Goal: Communication & Community: Answer question/provide support

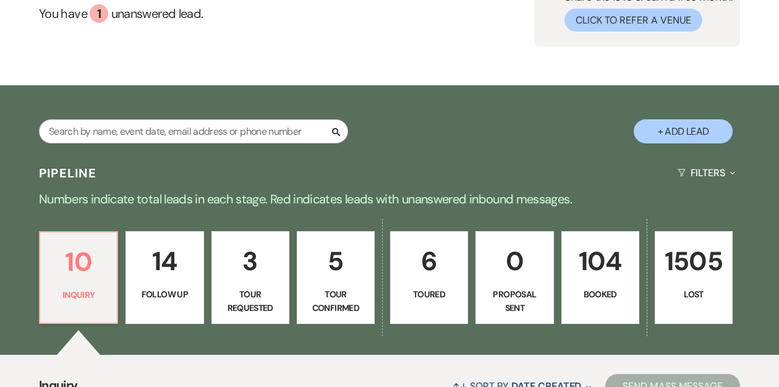
scroll to position [138, 0]
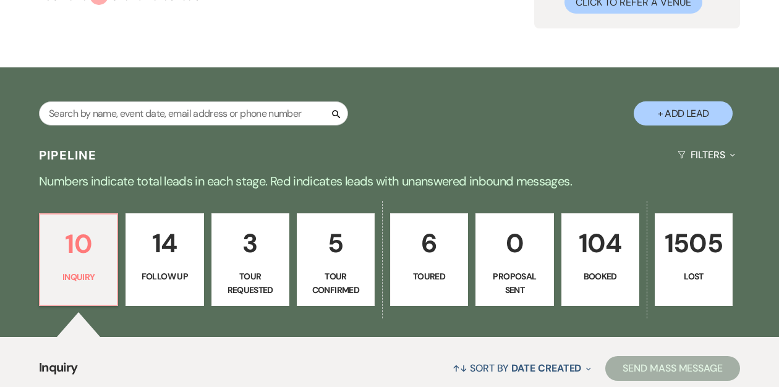
click at [601, 264] on link "104 Booked" at bounding box center [600, 259] width 78 height 93
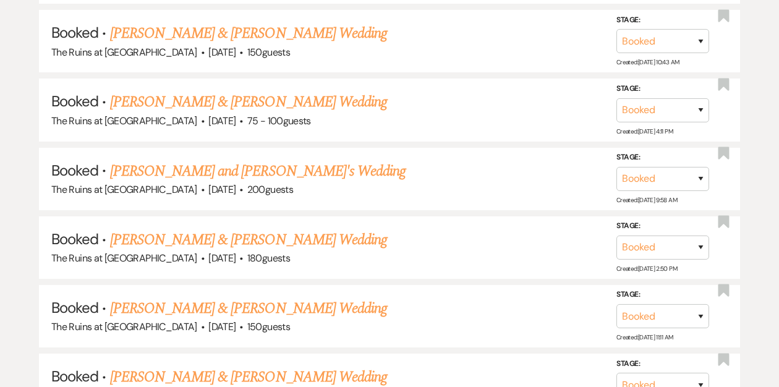
scroll to position [1713, 0]
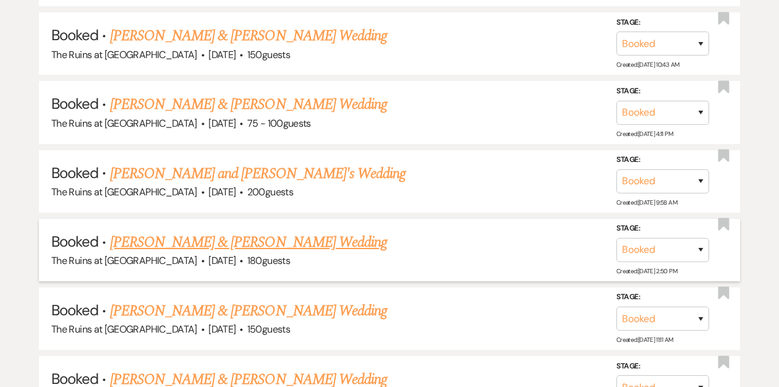
click at [310, 231] on link "[PERSON_NAME] & [PERSON_NAME] Wedding" at bounding box center [248, 242] width 277 height 22
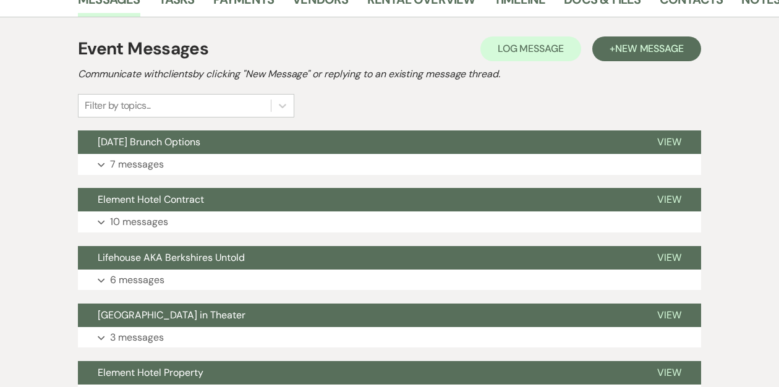
scroll to position [249, 0]
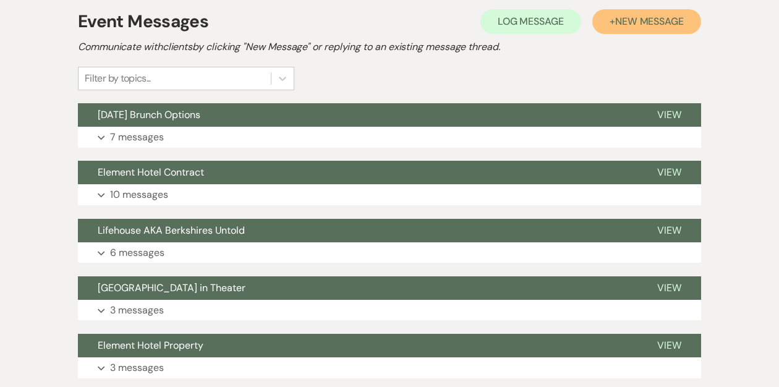
click at [635, 20] on span "New Message" at bounding box center [649, 21] width 69 height 13
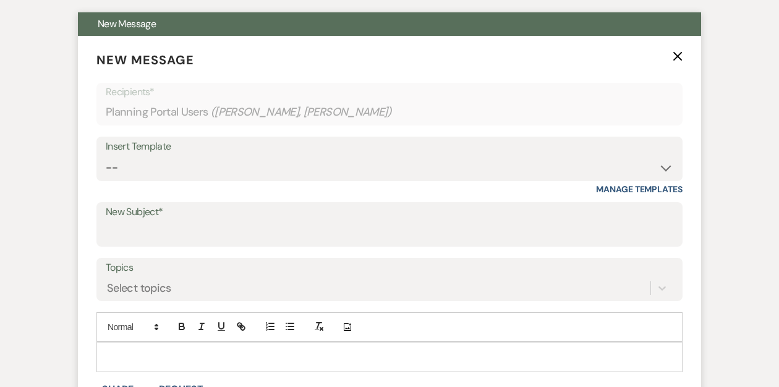
scroll to position [343, 0]
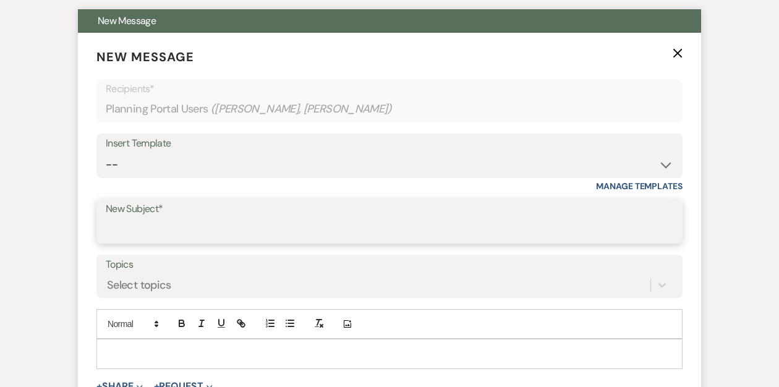
click at [189, 228] on input "New Subject*" at bounding box center [389, 230] width 567 height 24
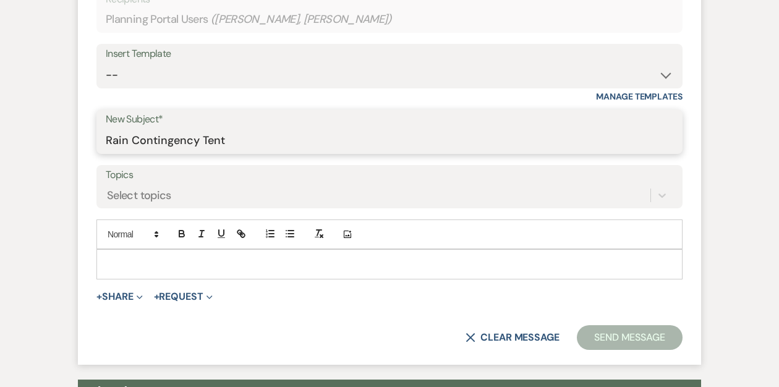
scroll to position [405, 0]
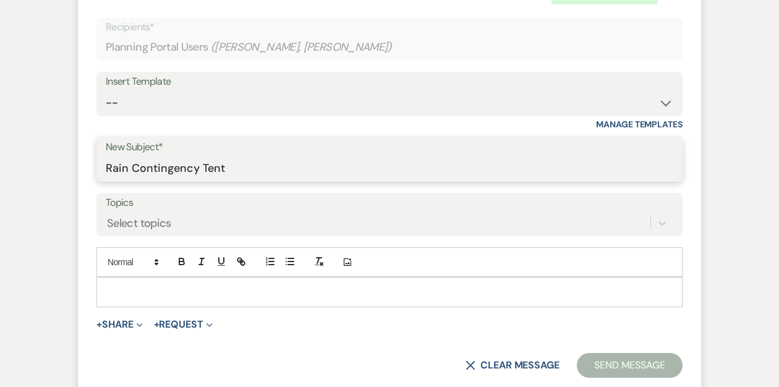
type input "Rain Contingency Tent"
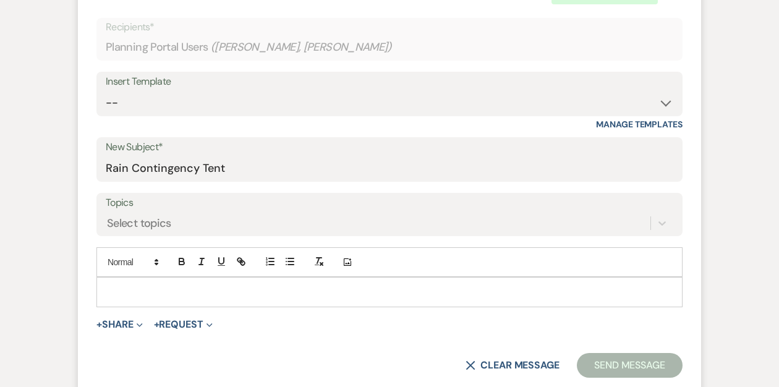
click at [127, 287] on p at bounding box center [389, 292] width 566 height 14
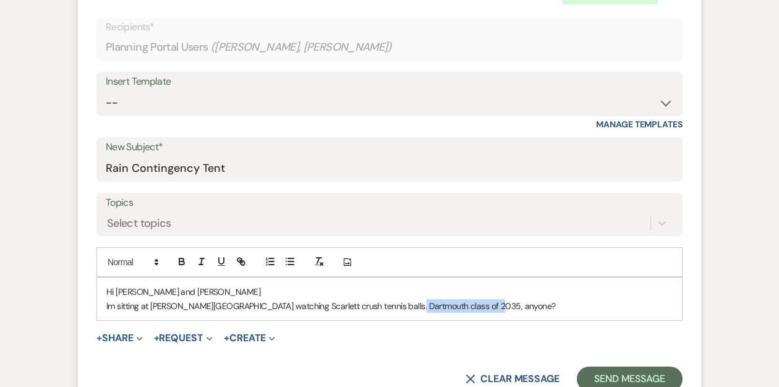
drag, startPoint x: 475, startPoint y: 308, endPoint x: 396, endPoint y: 302, distance: 79.4
click at [396, 302] on p "Im sitting at [PERSON_NAME][GEOGRAPHIC_DATA] watching Scarlett crush tennis bal…" at bounding box center [389, 306] width 566 height 14
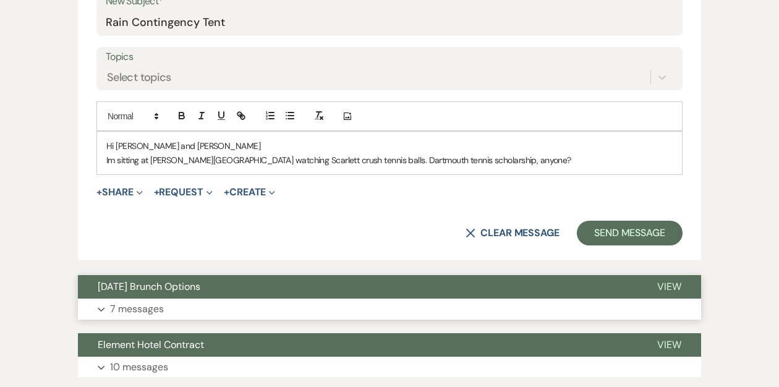
scroll to position [551, 0]
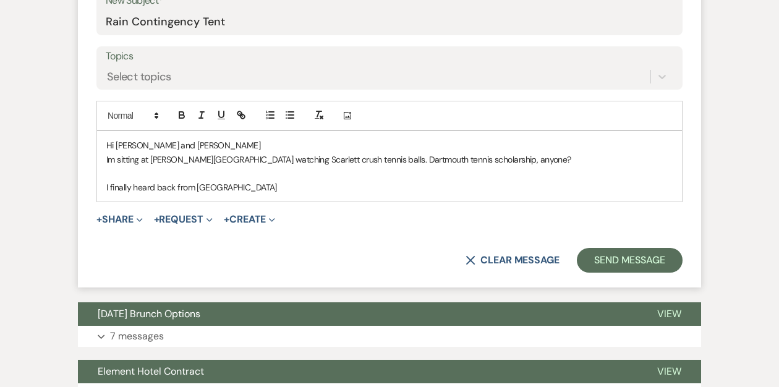
click at [499, 160] on p "Im sitting at [PERSON_NAME][GEOGRAPHIC_DATA] watching Scarlett crush tennis bal…" at bounding box center [389, 160] width 566 height 14
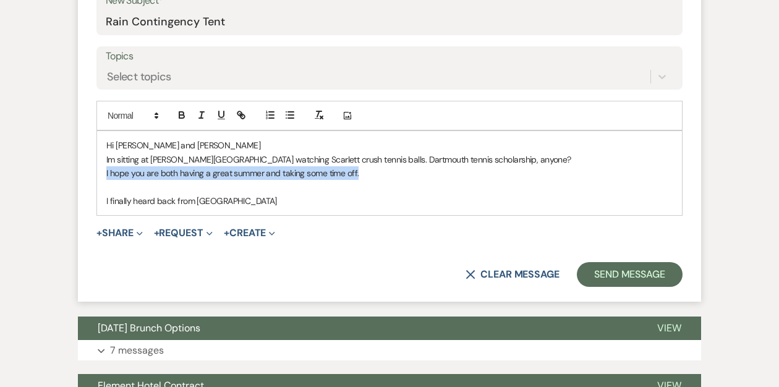
drag, startPoint x: 371, startPoint y: 174, endPoint x: 80, endPoint y: 176, distance: 291.1
click at [80, 176] on form "New Message X Saving draft... Recipients* Planning Portal Users ( [PERSON_NAME]…" at bounding box center [389, 62] width 623 height 477
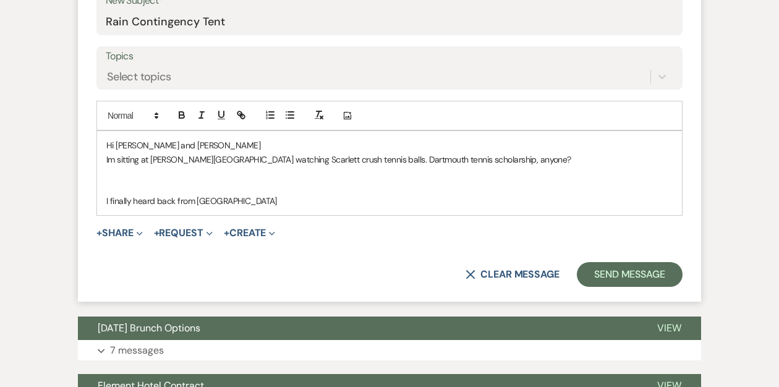
click at [105, 159] on div "Hi [PERSON_NAME] and [PERSON_NAME] sitting at [PERSON_NAME][GEOGRAPHIC_DATA] wa…" at bounding box center [389, 173] width 585 height 84
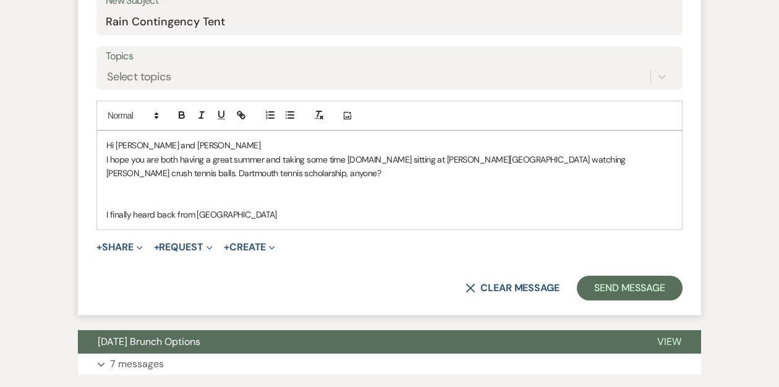
click at [189, 205] on p at bounding box center [389, 201] width 566 height 14
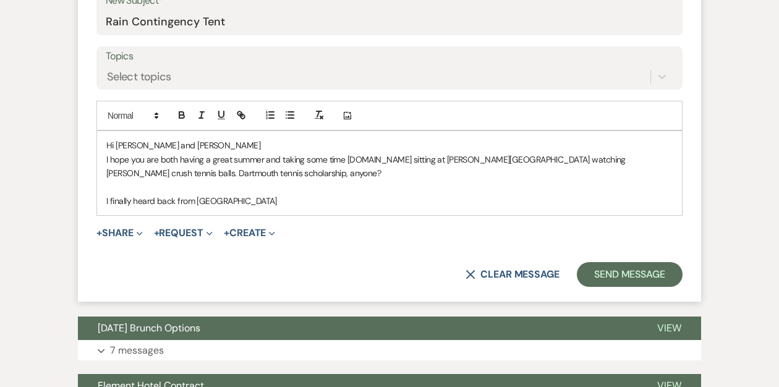
click at [246, 200] on p "I finally heard back from [GEOGRAPHIC_DATA]" at bounding box center [389, 201] width 566 height 14
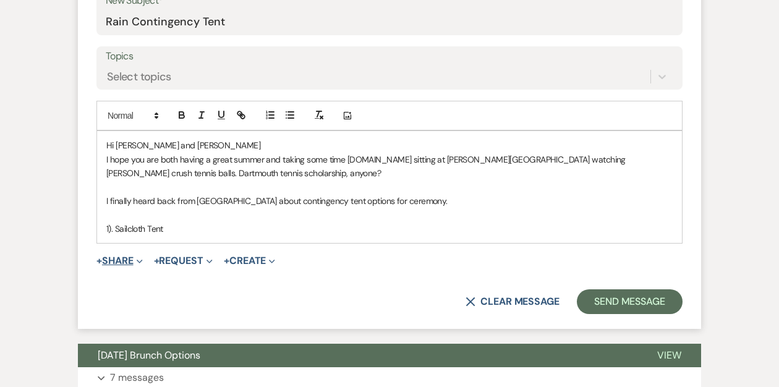
click at [131, 260] on button "+ Share Expand" at bounding box center [119, 261] width 46 height 10
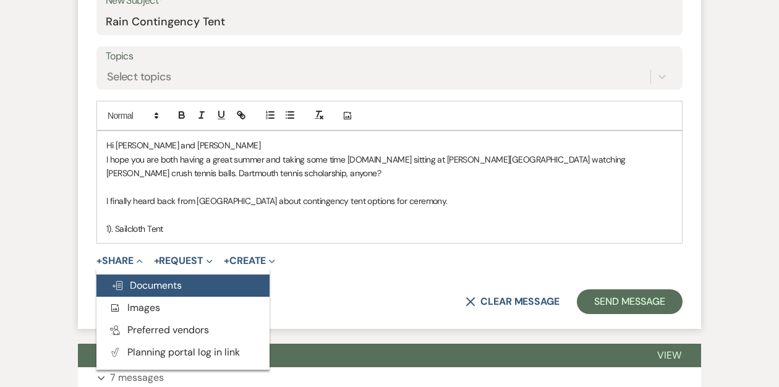
click at [151, 283] on span "Doc Upload Documents" at bounding box center [146, 285] width 70 height 13
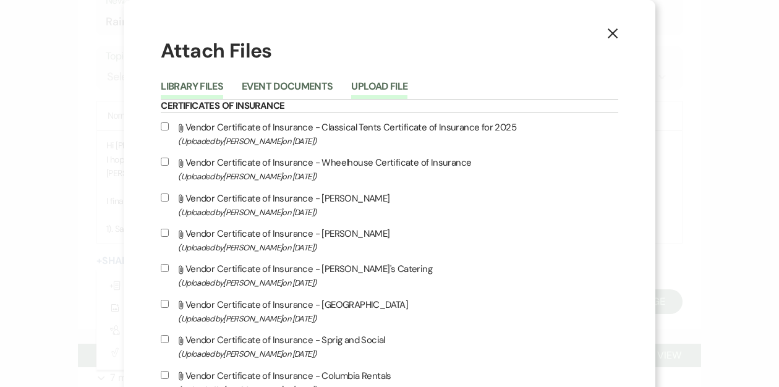
click at [407, 87] on button "Upload File" at bounding box center [379, 90] width 56 height 17
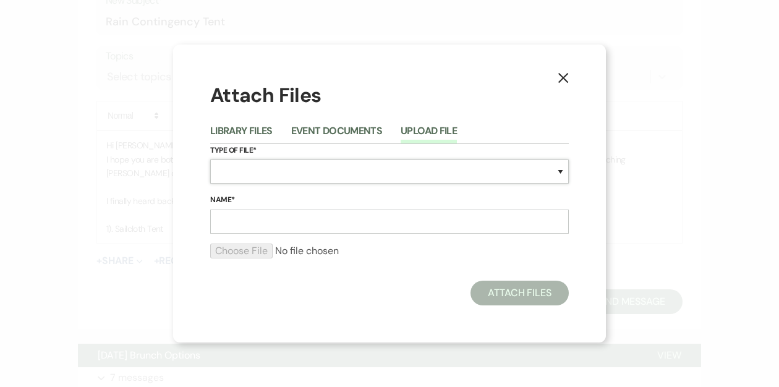
click at [308, 174] on select "Special Event Insurance Vendor Certificate of Insurance Contracts / Rental Agre…" at bounding box center [389, 171] width 359 height 24
select select "0"
click at [265, 220] on input "Name*" at bounding box center [389, 222] width 359 height 24
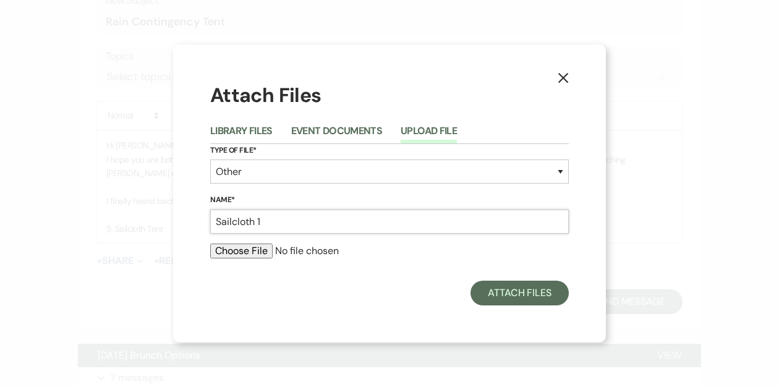
type input "Sailcloth 1"
click at [256, 253] on input "file" at bounding box center [389, 251] width 359 height 15
type input "C:\fakepath\Screenshot [DATE] 4.21.13 PM.png"
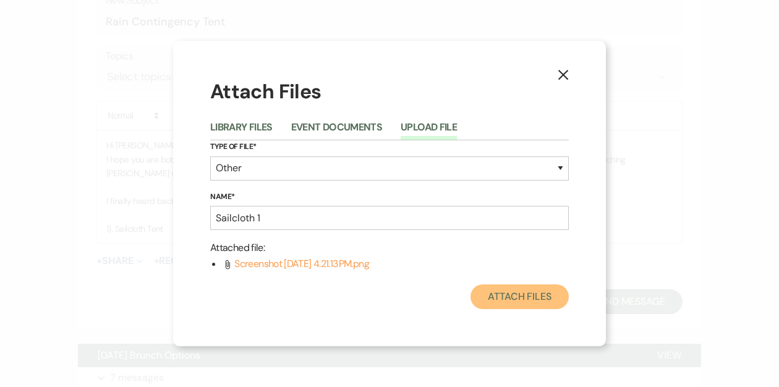
click at [527, 294] on button "Attach Files" at bounding box center [519, 296] width 98 height 25
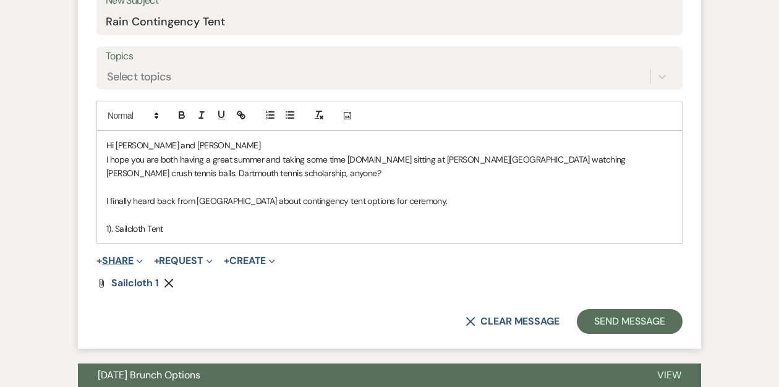
click at [127, 261] on button "+ Share Expand" at bounding box center [119, 261] width 46 height 10
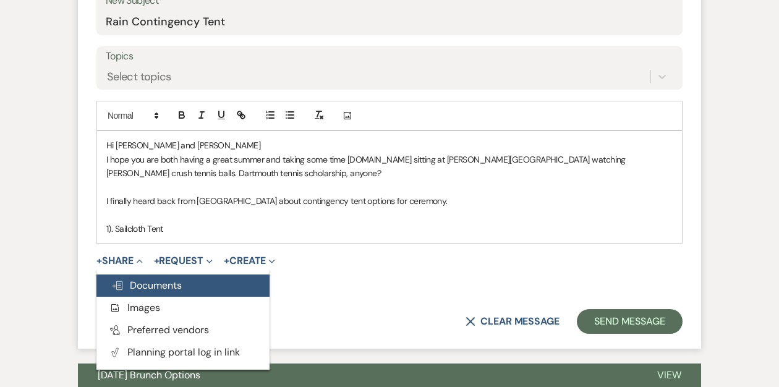
click at [139, 287] on span "Doc Upload Documents" at bounding box center [146, 285] width 70 height 13
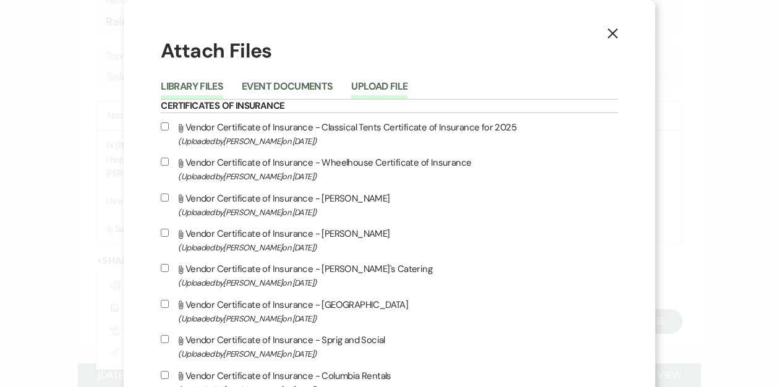
click at [407, 86] on button "Upload File" at bounding box center [379, 90] width 56 height 17
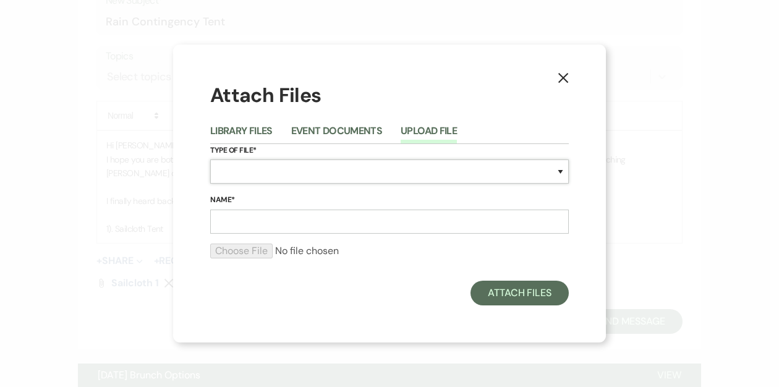
click at [299, 172] on select "Special Event Insurance Vendor Certificate of Insurance Contracts / Rental Agre…" at bounding box center [389, 171] width 359 height 24
select select "0"
click at [256, 221] on input "Name*" at bounding box center [389, 222] width 359 height 24
type input "Sailcloth 2"
click at [235, 252] on input "file" at bounding box center [389, 251] width 359 height 15
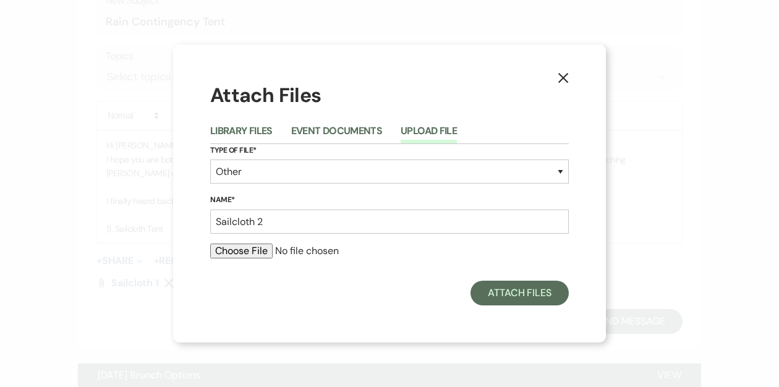
type input "C:\fakepath\Screenshot [DATE] 4.21.01 PM.png"
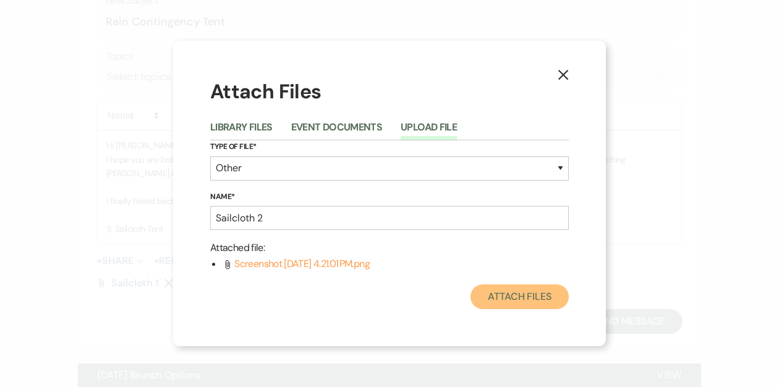
click at [524, 293] on button "Attach Files" at bounding box center [519, 296] width 98 height 25
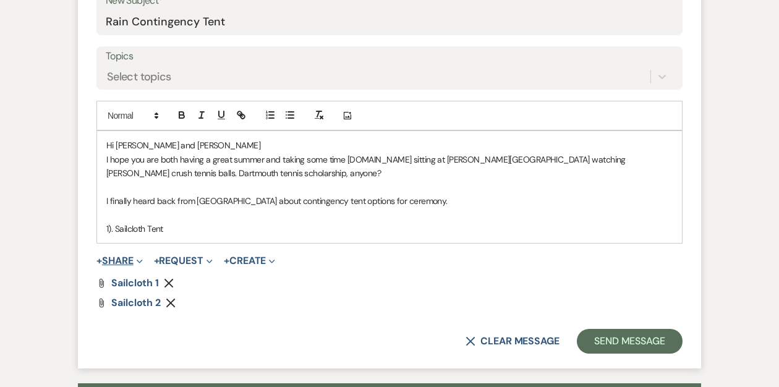
click at [127, 258] on button "+ Share Expand" at bounding box center [119, 261] width 46 height 10
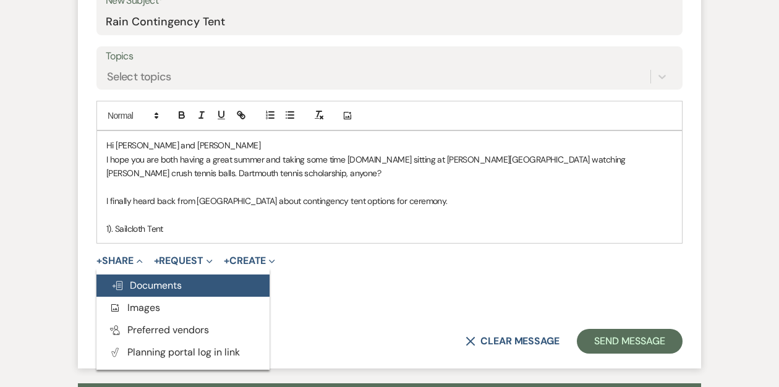
click at [159, 284] on span "Doc Upload Documents" at bounding box center [146, 285] width 70 height 13
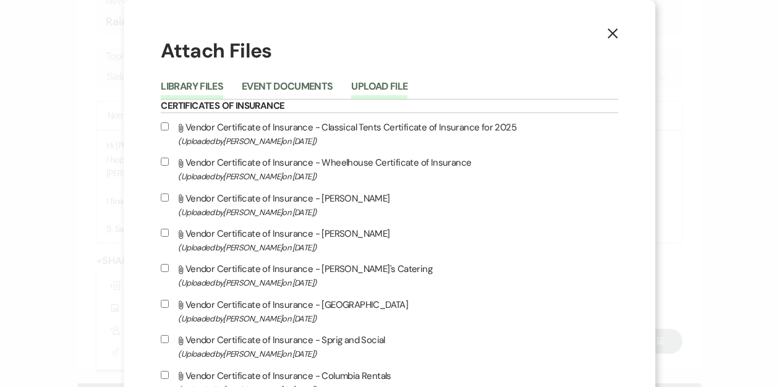
click at [407, 87] on button "Upload File" at bounding box center [379, 90] width 56 height 17
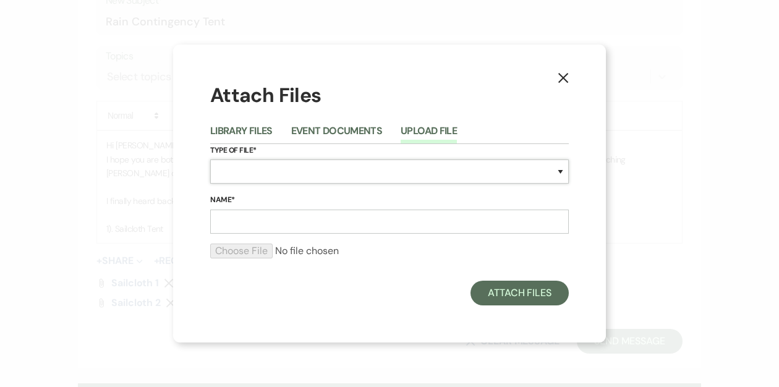
click at [378, 171] on select "Special Event Insurance Vendor Certificate of Insurance Contracts / Rental Agre…" at bounding box center [389, 171] width 359 height 24
select select "0"
click at [257, 225] on input "Name*" at bounding box center [389, 222] width 359 height 24
type input "Frame Tent"
click at [248, 249] on input "file" at bounding box center [389, 251] width 359 height 15
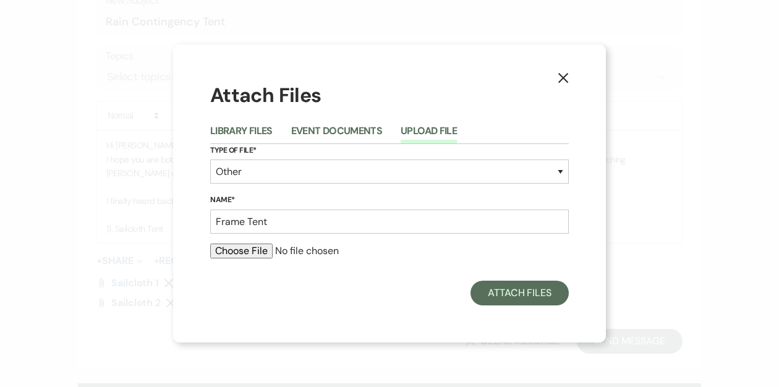
type input "C:\fakepath\Screenshot [DATE] 4.33.54 PM.png"
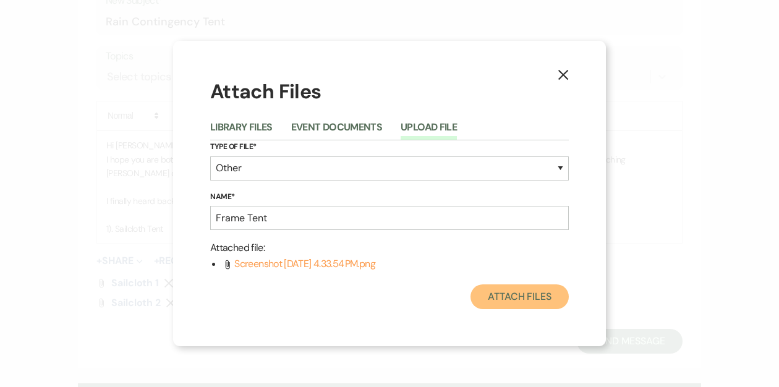
click at [493, 297] on button "Attach Files" at bounding box center [519, 296] width 98 height 25
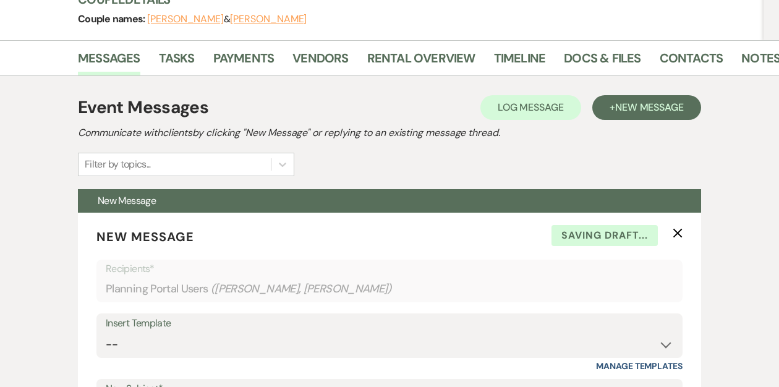
scroll to position [0, 0]
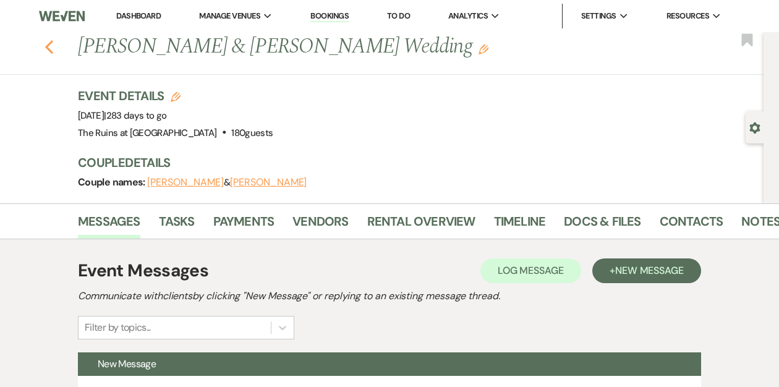
click at [51, 45] on icon "Previous" at bounding box center [49, 47] width 9 height 15
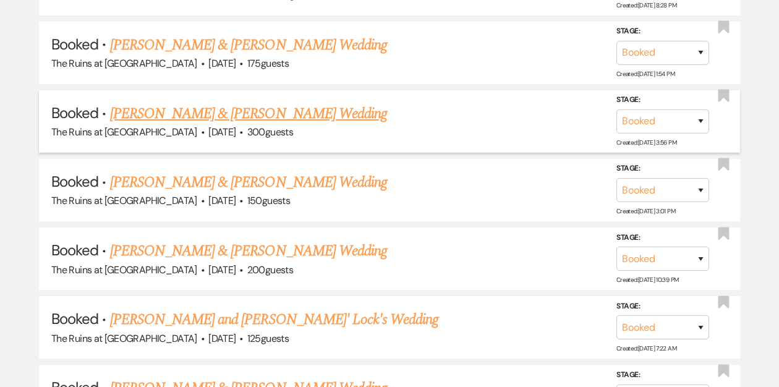
scroll to position [619, 0]
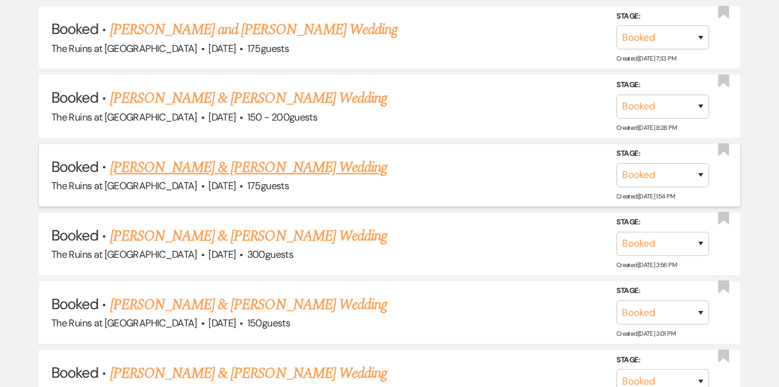
click at [200, 164] on link "[PERSON_NAME] & [PERSON_NAME] Wedding" at bounding box center [248, 167] width 277 height 22
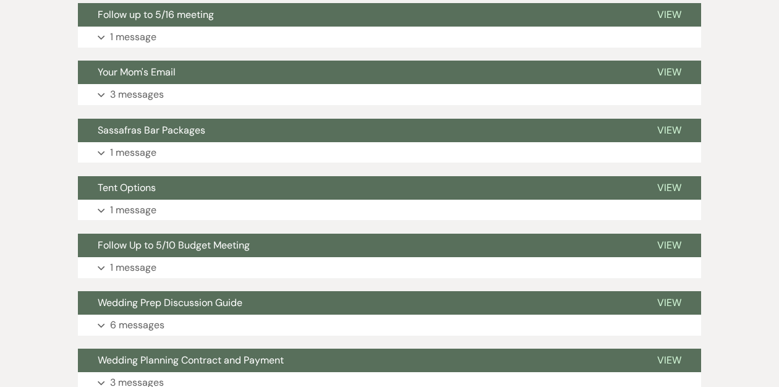
scroll to position [7732, 0]
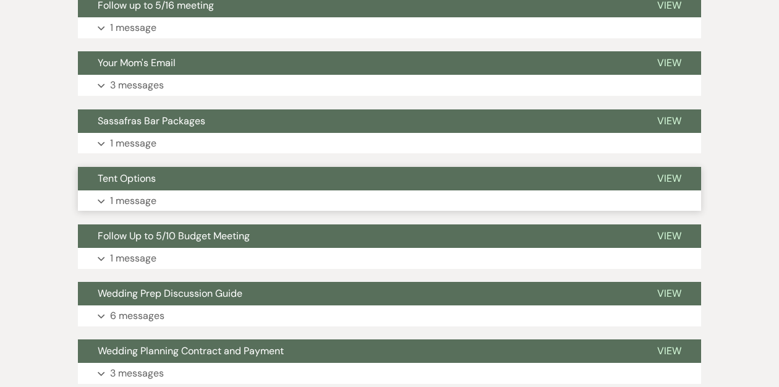
click at [151, 177] on span "Tent Options" at bounding box center [127, 178] width 58 height 13
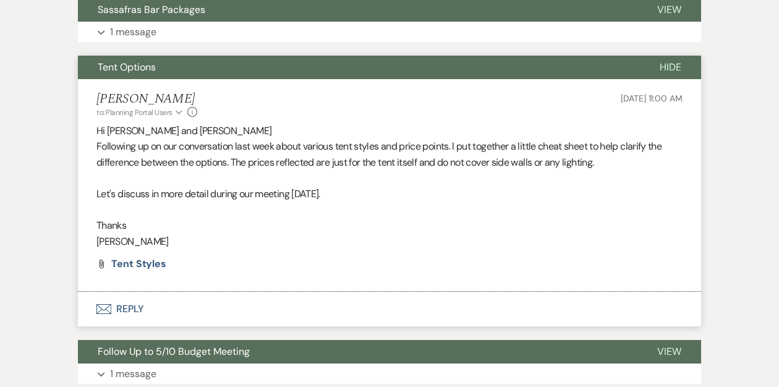
scroll to position [7847, 0]
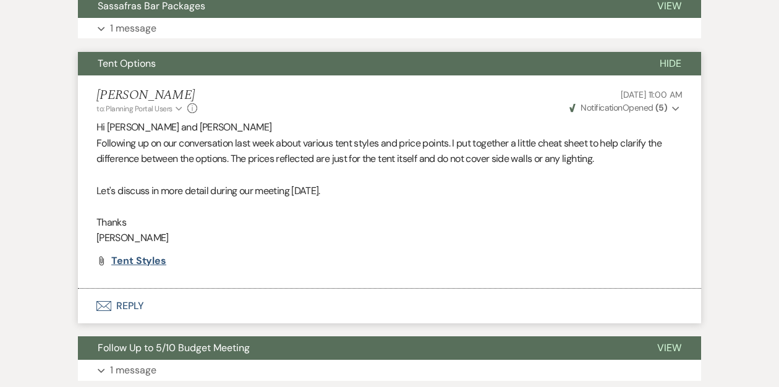
click at [143, 257] on span "Tent Styles" at bounding box center [138, 260] width 55 height 13
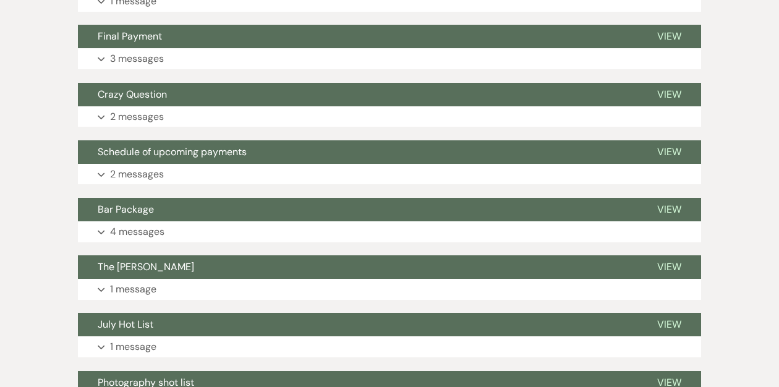
scroll to position [0, 0]
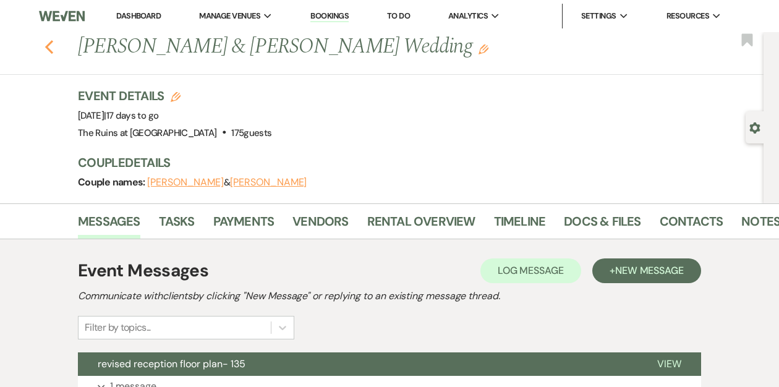
click at [47, 46] on use "button" at bounding box center [49, 47] width 8 height 14
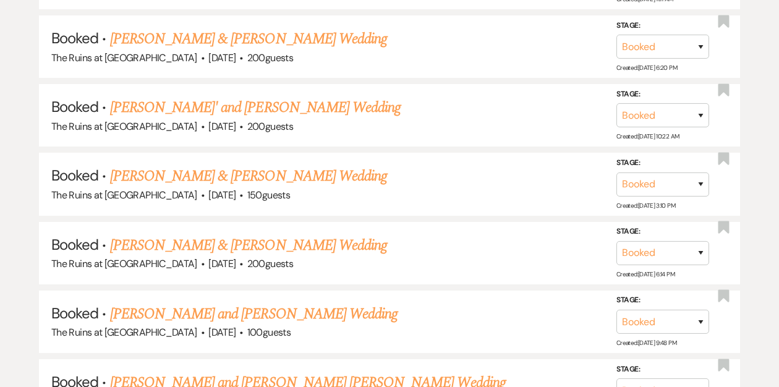
scroll to position [1907, 0]
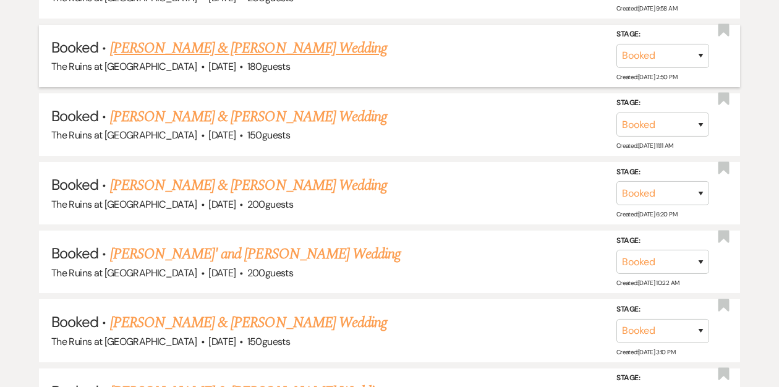
click at [197, 37] on link "[PERSON_NAME] & [PERSON_NAME] Wedding" at bounding box center [248, 48] width 277 height 22
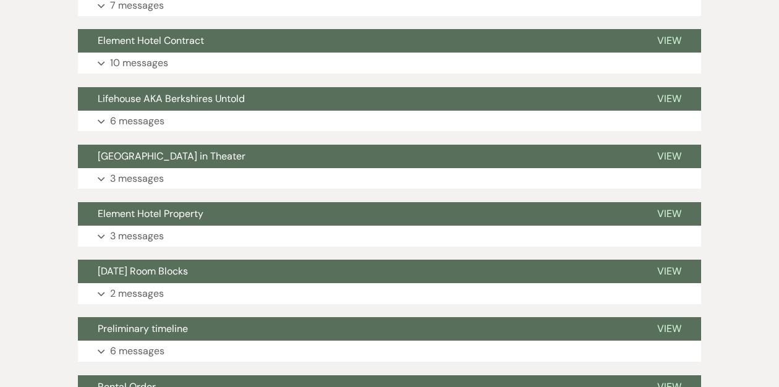
scroll to position [715, 0]
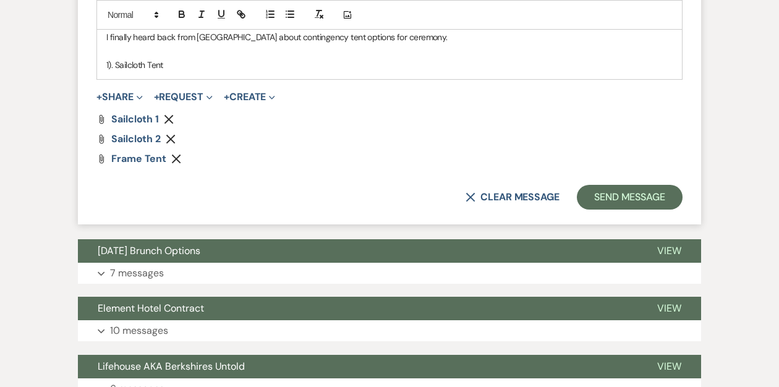
click at [192, 68] on p "1). Sailcloth Tent" at bounding box center [389, 65] width 566 height 14
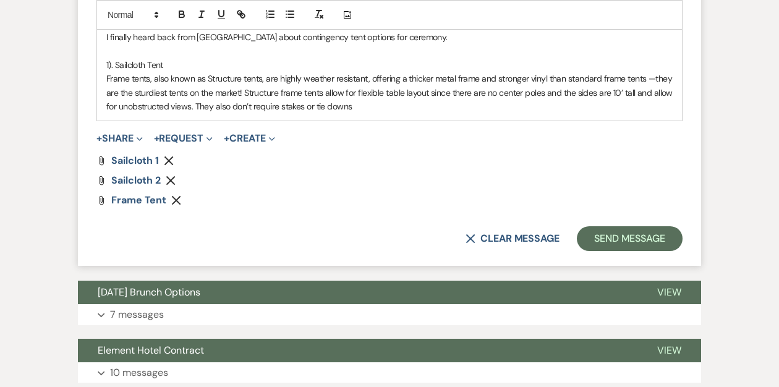
click at [106, 77] on p "Frame tents, also known as Structure tents, are highly weather resistant, offer…" at bounding box center [389, 92] width 566 height 41
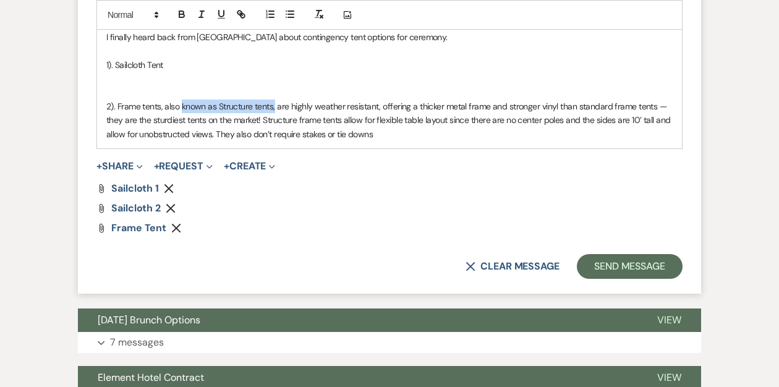
drag, startPoint x: 274, startPoint y: 107, endPoint x: 182, endPoint y: 103, distance: 92.2
click at [180, 103] on p "2). Frame tents, also known as Structure tents, are highly weather resistant, o…" at bounding box center [389, 120] width 566 height 41
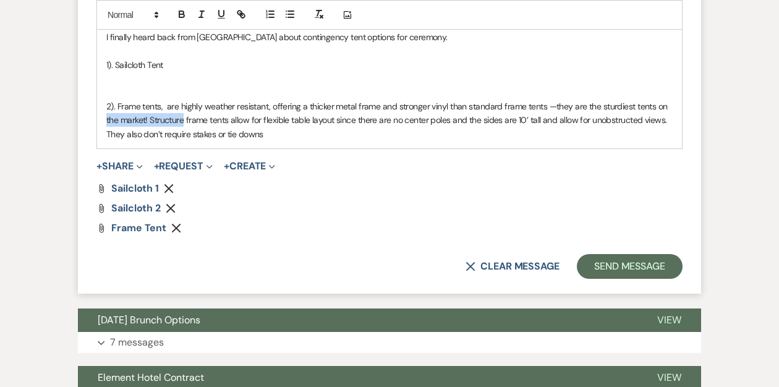
drag, startPoint x: 185, startPoint y: 119, endPoint x: 98, endPoint y: 113, distance: 87.3
click at [98, 113] on div "Hi [PERSON_NAME] and [PERSON_NAME] I hope you are both having a great summer an…" at bounding box center [389, 57] width 585 height 181
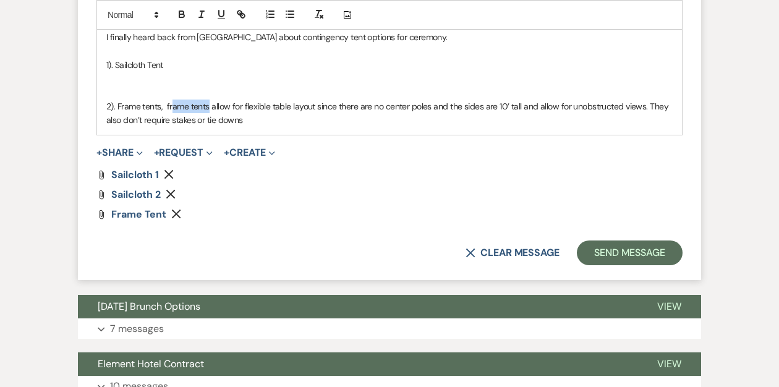
drag, startPoint x: 210, startPoint y: 108, endPoint x: 172, endPoint y: 104, distance: 37.3
click at [173, 109] on p "2). Frame tents, frame tents allow for flexible table layout since there are no…" at bounding box center [389, 114] width 566 height 28
drag, startPoint x: 273, startPoint y: 106, endPoint x: 248, endPoint y: 106, distance: 25.3
click at [248, 106] on p "2). Frame tents- allow for flexible table layout since there are no center pole…" at bounding box center [389, 114] width 566 height 28
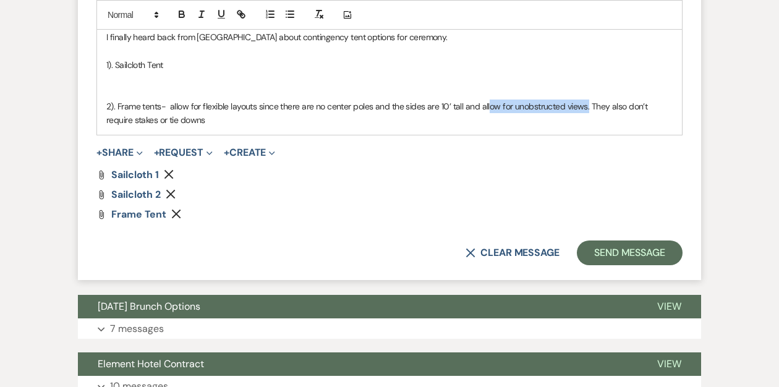
drag, startPoint x: 585, startPoint y: 107, endPoint x: 488, endPoint y: 105, distance: 97.7
click at [488, 105] on p "2). Frame tents- allow for flexible layouts since there are no center poles and…" at bounding box center [389, 114] width 566 height 28
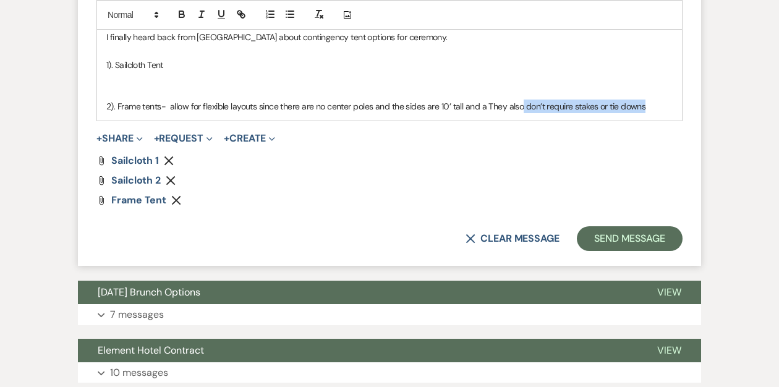
drag, startPoint x: 646, startPoint y: 108, endPoint x: 519, endPoint y: 108, distance: 127.3
click at [519, 108] on p "2). Frame tents- allow for flexible layouts since there are no center poles and…" at bounding box center [389, 107] width 566 height 14
click at [451, 106] on p "2). Frame tents- allow for flexible layouts since there are no center poles . T…" at bounding box center [389, 107] width 566 height 14
click at [561, 106] on p "2). Frame tents- allow for flexible layouts since there are no center poles . T…" at bounding box center [389, 107] width 566 height 14
click at [169, 105] on p "2). Frame tents- allow for flexible layouts since there are no center poles . T…" at bounding box center [389, 107] width 566 height 14
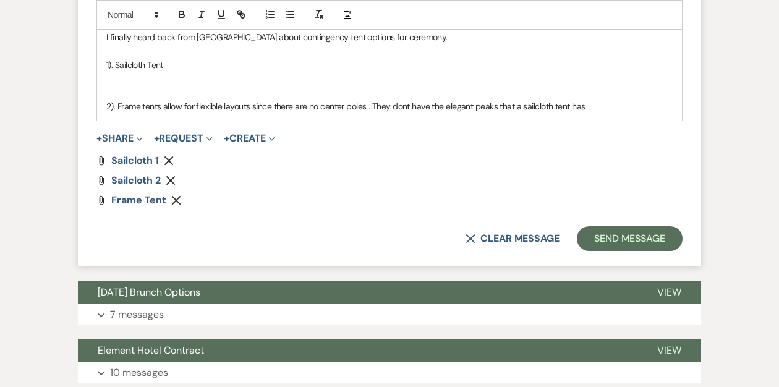
click at [588, 104] on p "2). Frame tents allow for flexible layouts since there are no center poles . Th…" at bounding box center [389, 107] width 566 height 14
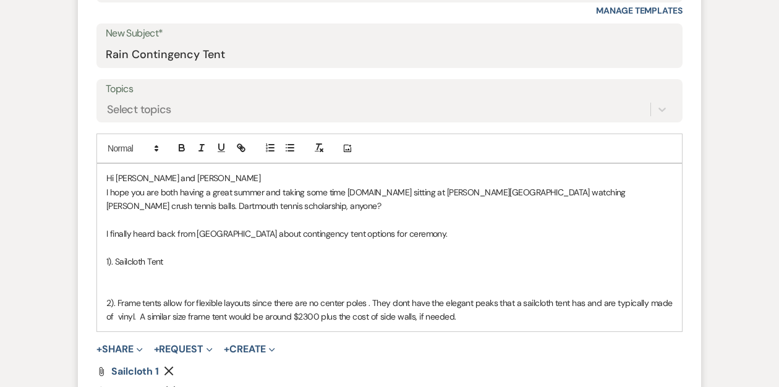
scroll to position [551, 0]
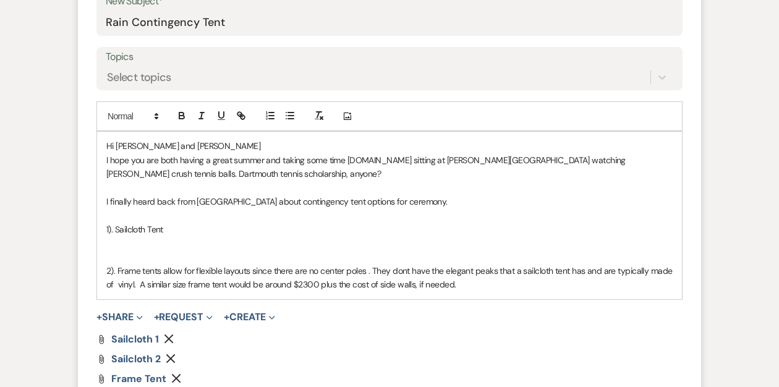
click at [142, 237] on p at bounding box center [389, 243] width 566 height 14
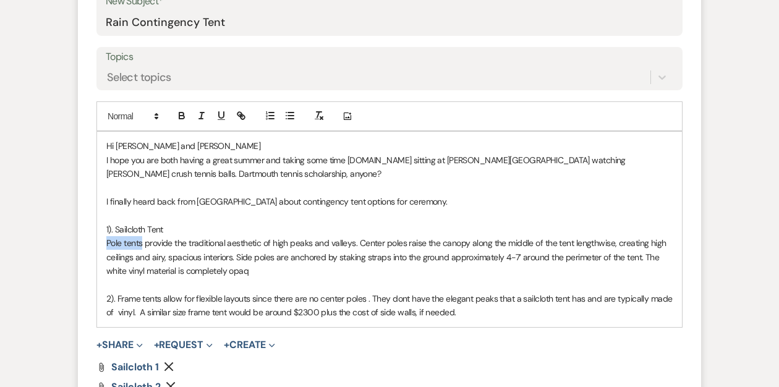
drag, startPoint x: 142, startPoint y: 244, endPoint x: 102, endPoint y: 244, distance: 39.6
click at [102, 244] on div "Hi [PERSON_NAME] and [PERSON_NAME] I hope you are both having a great summer an…" at bounding box center [389, 229] width 585 height 195
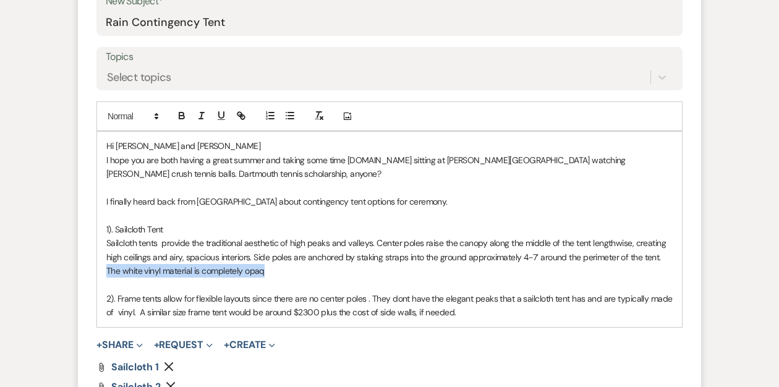
drag, startPoint x: 268, startPoint y: 271, endPoint x: 97, endPoint y: 266, distance: 170.7
click at [97, 266] on div "Hi [PERSON_NAME] and [PERSON_NAME] I hope you are both having a great summer an…" at bounding box center [389, 229] width 585 height 195
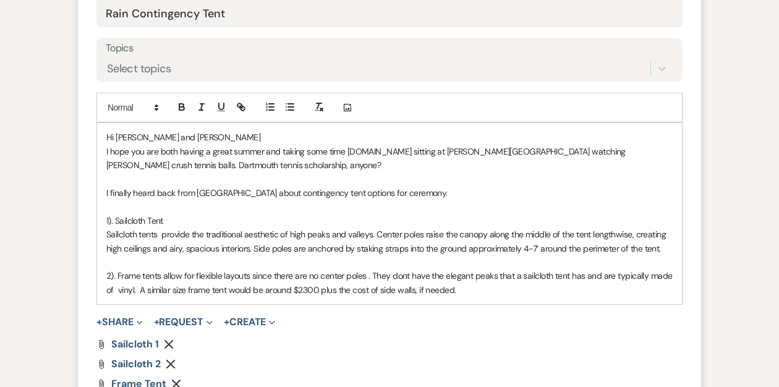
scroll to position [571, 0]
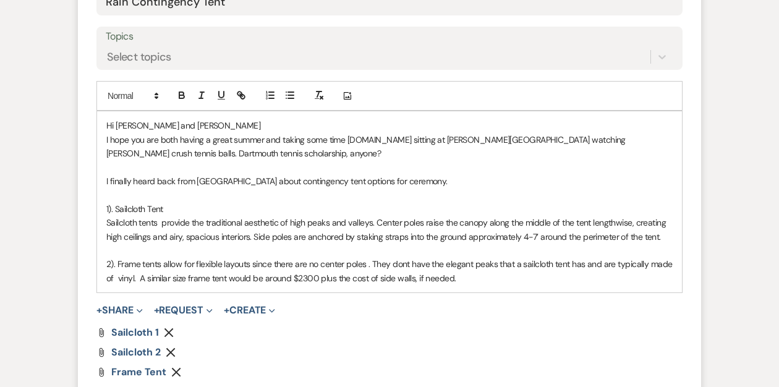
click at [169, 206] on p "1). Sailcloth Tent" at bounding box center [389, 209] width 566 height 14
click at [662, 238] on p "Sailcloth tents provide the traditional aesthetic of high peaks and valleys. Ce…" at bounding box center [389, 230] width 566 height 28
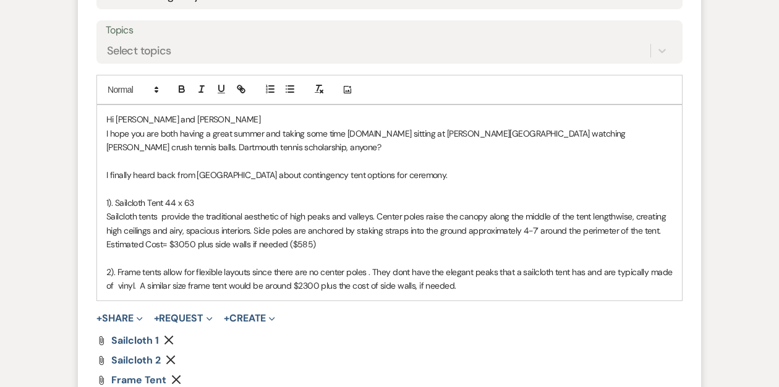
scroll to position [579, 0]
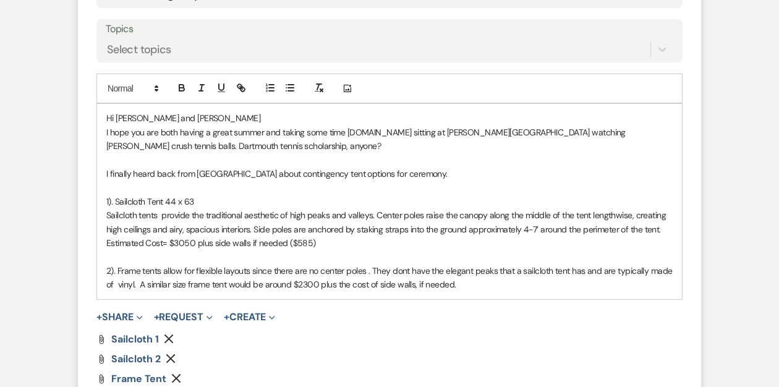
click at [412, 174] on p "I finally heard back from [GEOGRAPHIC_DATA] about contingency tent options for …" at bounding box center [389, 174] width 566 height 14
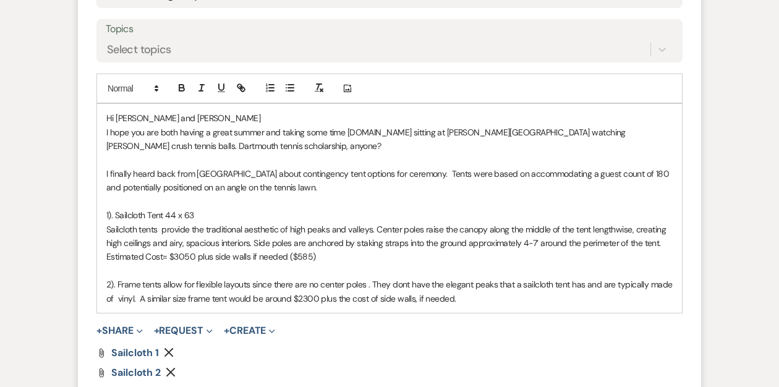
click at [427, 174] on p "I finally heard back from [GEOGRAPHIC_DATA] about contingency tent options for …" at bounding box center [389, 181] width 566 height 28
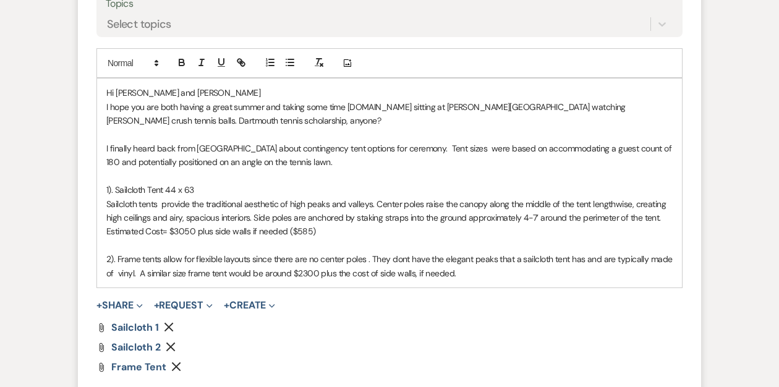
scroll to position [605, 0]
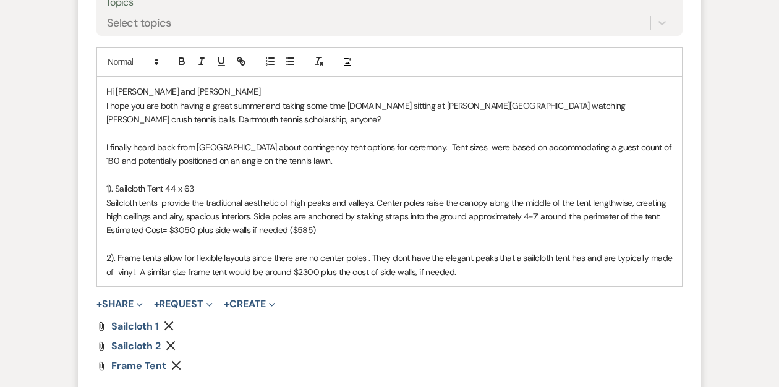
click at [162, 260] on p "2). Frame tents allow for flexible layouts since there are no center poles . Th…" at bounding box center [389, 265] width 566 height 28
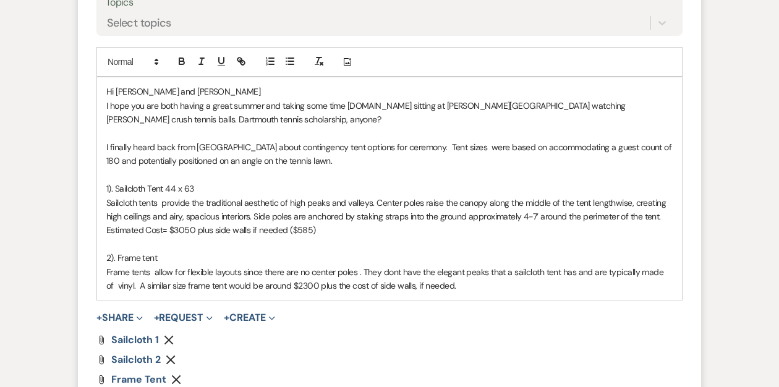
click at [381, 202] on p "Sailcloth tents provide the traditional aesthetic of high peaks and valleys. Ce…" at bounding box center [389, 210] width 566 height 28
click at [271, 218] on p "Sailcloth tents provide the traditional aesthetic of high peaks and valleys. 2 …" at bounding box center [389, 210] width 566 height 28
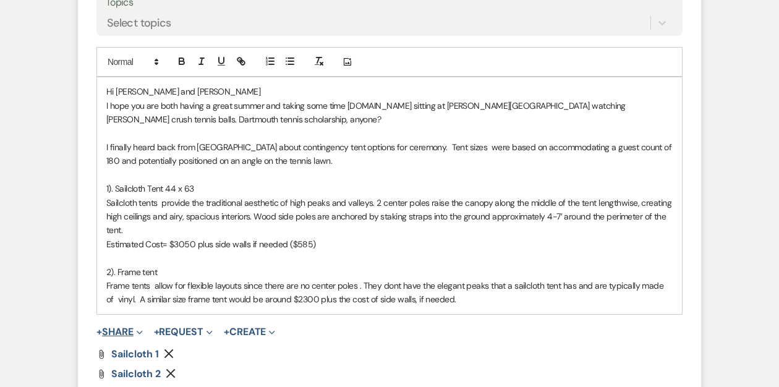
click at [124, 332] on button "+ Share Expand" at bounding box center [119, 332] width 46 height 10
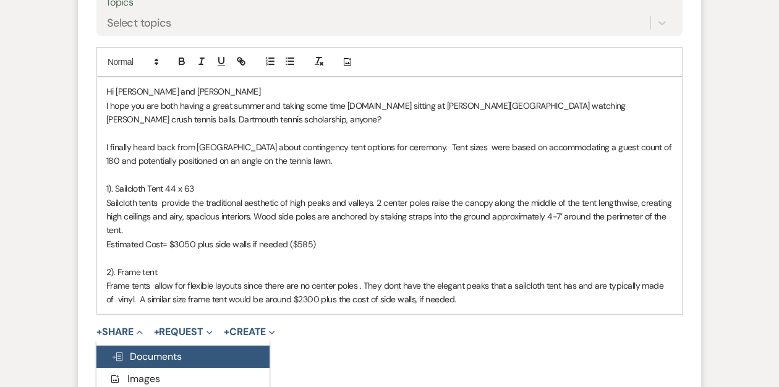
click at [162, 350] on span "Doc Upload Documents" at bounding box center [146, 356] width 70 height 13
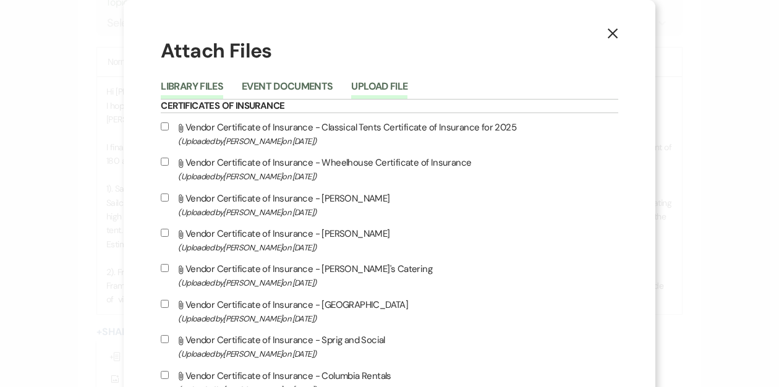
click at [407, 88] on button "Upload File" at bounding box center [379, 90] width 56 height 17
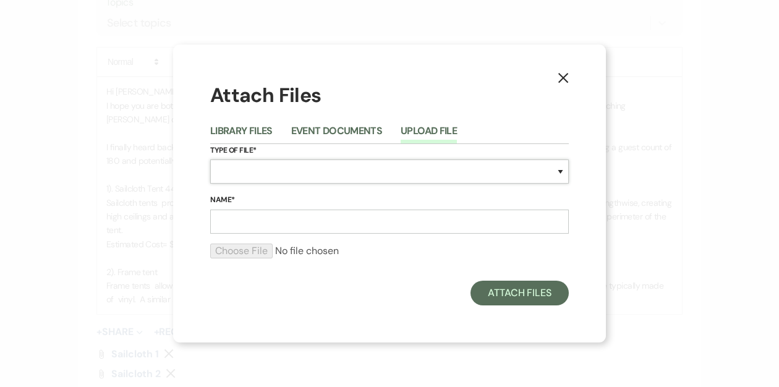
click at [333, 171] on select "Special Event Insurance Vendor Certificate of Insurance Contracts / Rental Agre…" at bounding box center [389, 171] width 359 height 24
click at [299, 177] on select "Special Event Insurance Vendor Certificate of Insurance Contracts / Rental Agre…" at bounding box center [389, 171] width 359 height 24
select select "0"
click at [247, 225] on input "Name*" at bounding box center [389, 222] width 359 height 24
type input "Sail cloth tent rendering- 180"
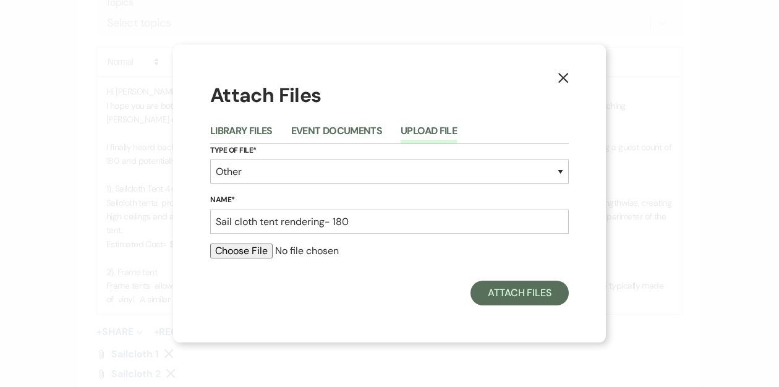
click at [239, 249] on input "file" at bounding box center [389, 251] width 359 height 15
type input "C:\fakepath\Tennis Lawn with 44x63.PDF"
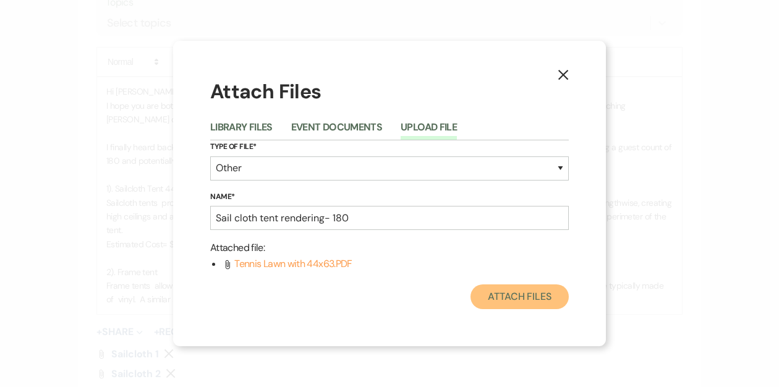
click at [517, 294] on button "Attach Files" at bounding box center [519, 296] width 98 height 25
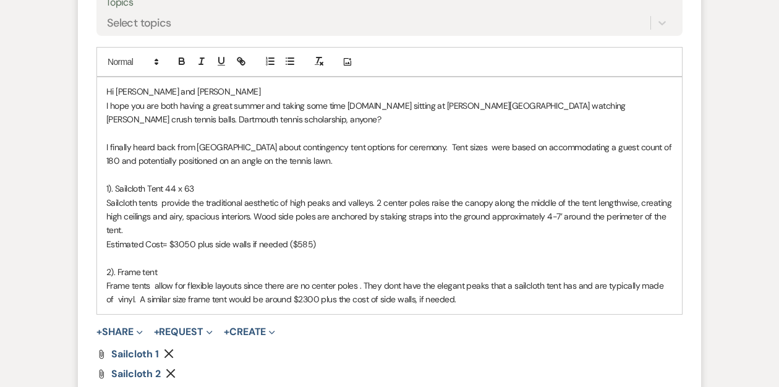
click at [357, 107] on p "I hope you are both having a great summer and taking some time [DOMAIN_NAME] si…" at bounding box center [389, 113] width 566 height 28
click at [307, 159] on p "I finally heard back from [GEOGRAPHIC_DATA] about contingency tent options for …" at bounding box center [389, 154] width 566 height 28
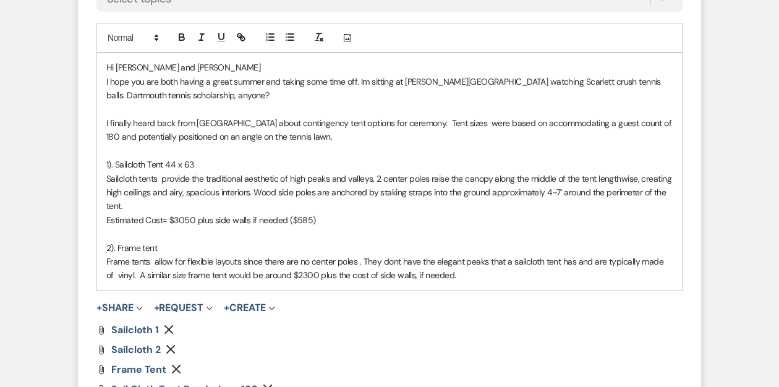
scroll to position [635, 0]
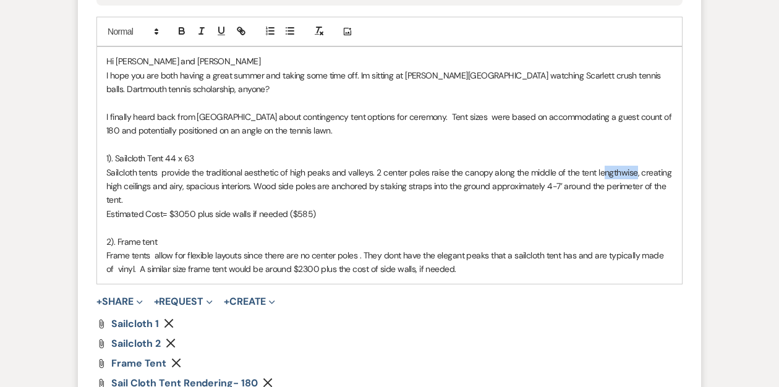
drag, startPoint x: 637, startPoint y: 170, endPoint x: 604, endPoint y: 171, distance: 33.4
click at [604, 171] on p "Sailcloth tents provide the traditional aesthetic of high peaks and valleys. 2 …" at bounding box center [389, 186] width 566 height 41
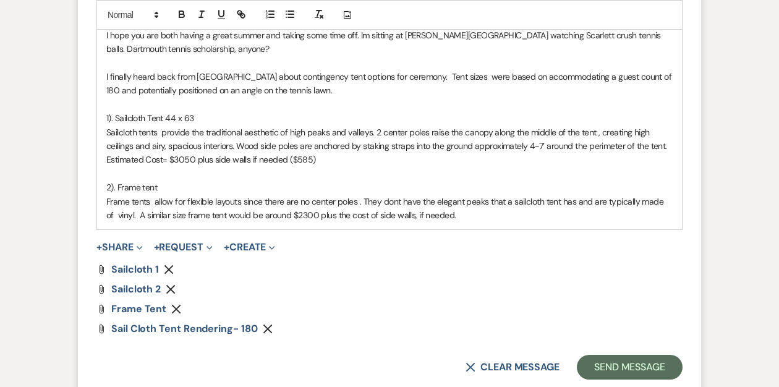
scroll to position [677, 0]
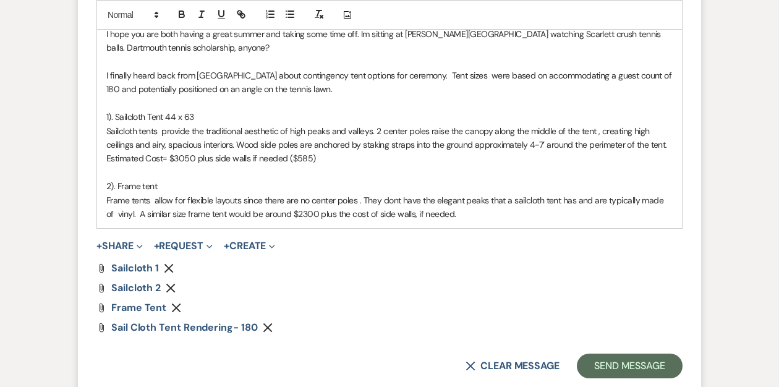
drag, startPoint x: 666, startPoint y: 143, endPoint x: 550, endPoint y: 150, distance: 116.4
click at [550, 150] on p "Sailcloth tents provide the traditional aesthetic of high peaks and valleys. 2 …" at bounding box center [389, 138] width 566 height 28
click at [129, 213] on p "Frame tents allow for flexible layouts since there are no center poles . They d…" at bounding box center [389, 207] width 566 height 28
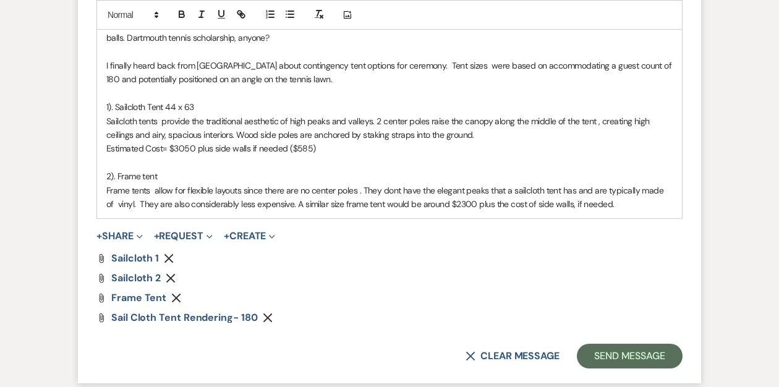
scroll to position [692, 0]
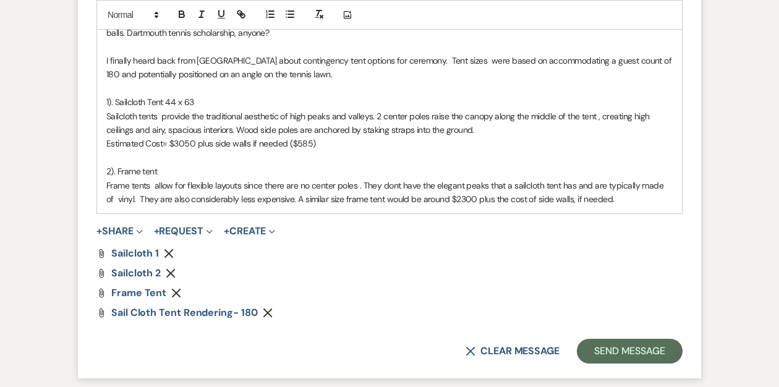
click at [611, 195] on p "Frame tents allow for flexible layouts since there are no center poles . They d…" at bounding box center [389, 193] width 566 height 28
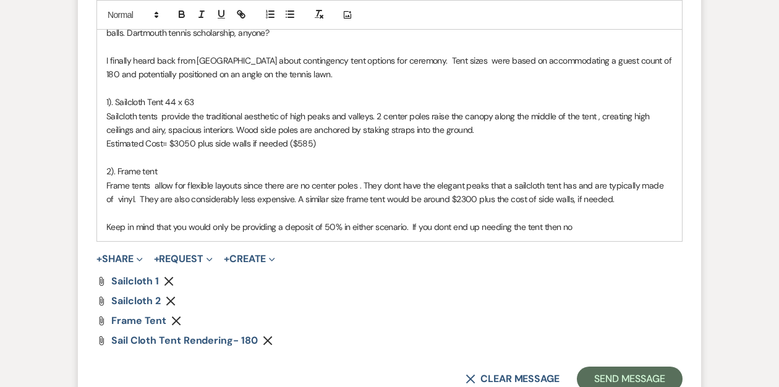
click at [375, 227] on p "Keep in mind that you would only be providing a deposit of 50% in either scenar…" at bounding box center [389, 227] width 566 height 14
drag, startPoint x: 425, startPoint y: 226, endPoint x: 378, endPoint y: 219, distance: 47.5
click at [378, 224] on p "Keep in mind that you would only be providing a deposit of 50% in either tent s…" at bounding box center [389, 227] width 566 height 14
click at [574, 225] on p "Keep in mind that you would only be providing a deposit of 50% for either tent,…" at bounding box center [389, 227] width 566 height 14
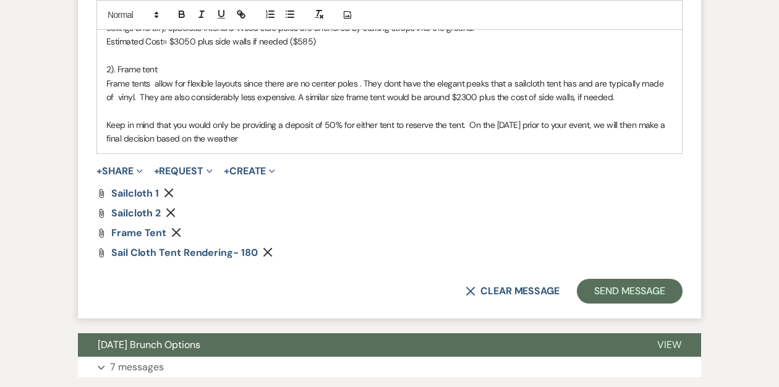
scroll to position [794, 0]
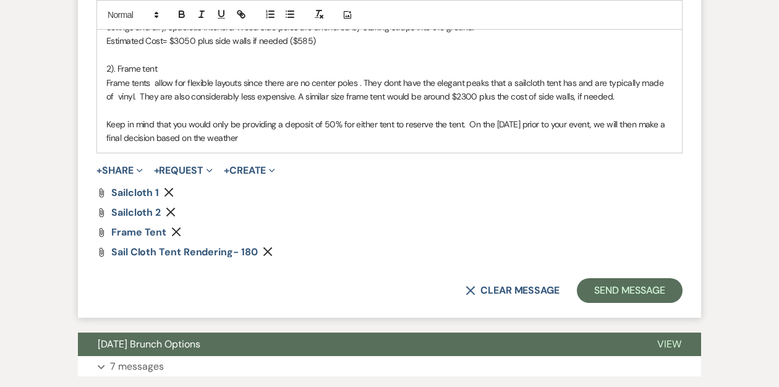
click at [244, 135] on p "Keep in mind that you would only be providing a deposit of 50% for either tent …" at bounding box center [389, 131] width 566 height 28
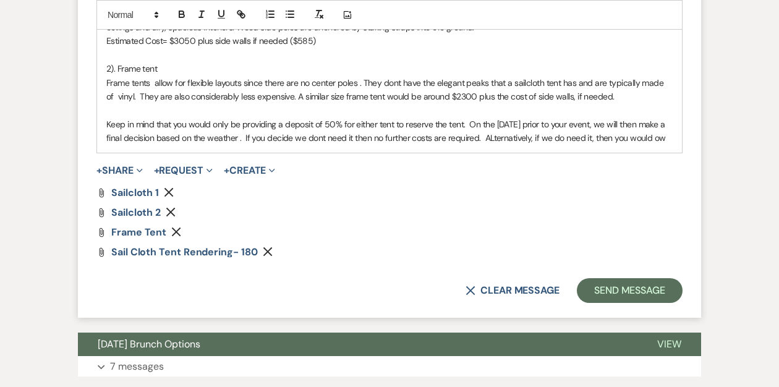
click at [465, 124] on p "Keep in mind that you would only be providing a deposit of 50% for either tent …" at bounding box center [389, 131] width 566 height 28
click at [306, 138] on p "Keep in mind that you would only be providing a deposit of 50% to reserve eithe…" at bounding box center [389, 131] width 566 height 28
drag, startPoint x: 389, startPoint y: 138, endPoint x: 364, endPoint y: 138, distance: 25.3
click at [364, 138] on p "Keep in mind that you would only be providing a deposit of 50% to reserve eithe…" at bounding box center [389, 131] width 566 height 28
click at [504, 138] on p "Keep in mind that you would only be providing a deposit of 50% to reserve eithe…" at bounding box center [389, 131] width 566 height 28
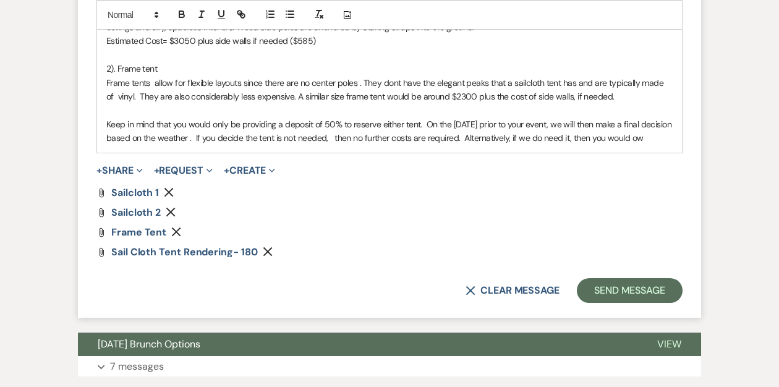
click at [674, 138] on div "Hi [PERSON_NAME] and [PERSON_NAME] I hope you are both having a great summer an…" at bounding box center [389, 20] width 585 height 264
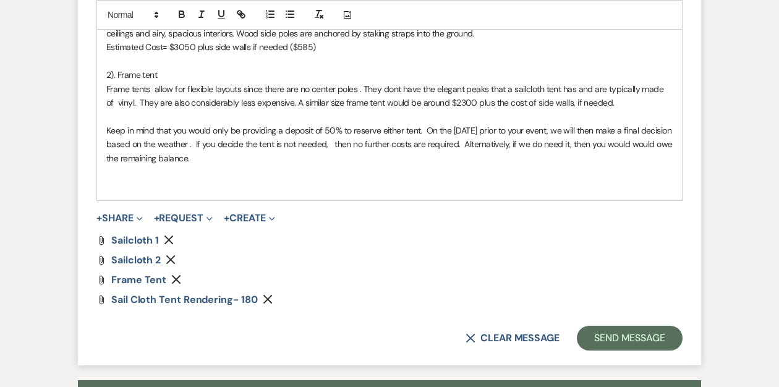
scroll to position [787, 0]
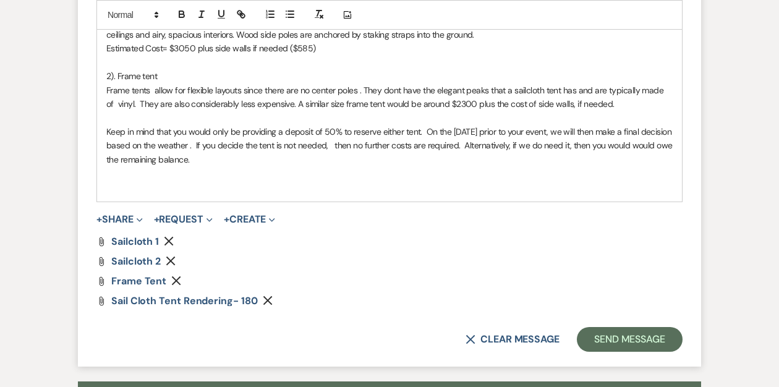
click at [281, 104] on p "Frame tents allow for flexible layouts since there are no center poles . They d…" at bounding box center [389, 97] width 566 height 28
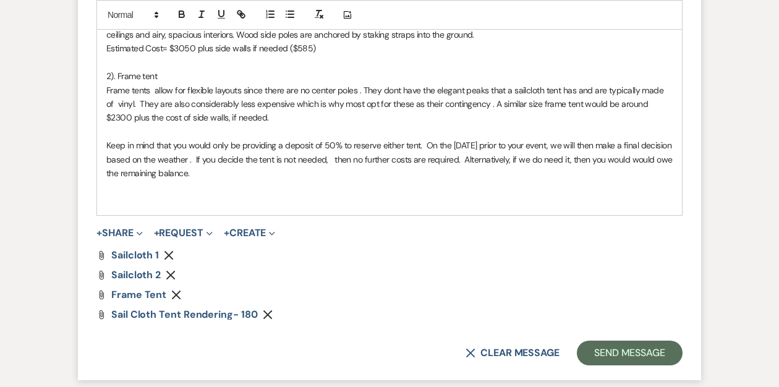
click at [354, 104] on p "Frame tents allow for flexible layouts since there are no center poles . They d…" at bounding box center [389, 103] width 566 height 41
click at [504, 104] on p "Frame tents allow for flexible layouts since there are no center poles . They d…" at bounding box center [389, 103] width 566 height 41
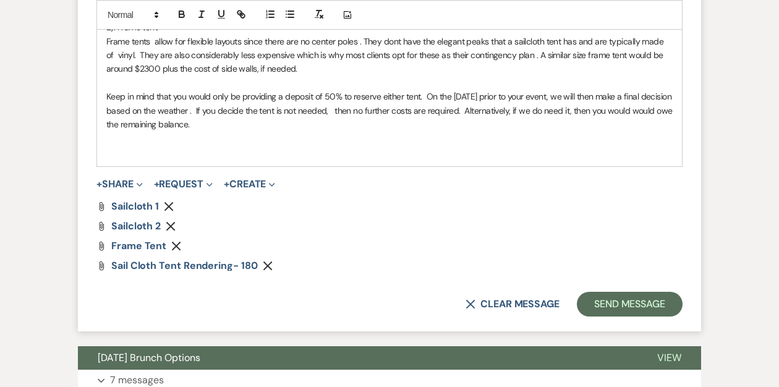
scroll to position [839, 0]
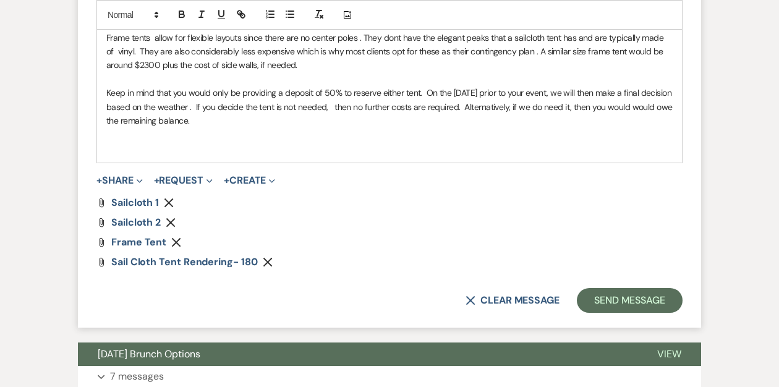
click at [237, 120] on p "Keep in mind that you would only be providing a deposit of 50% to reserve eithe…" at bounding box center [389, 106] width 566 height 41
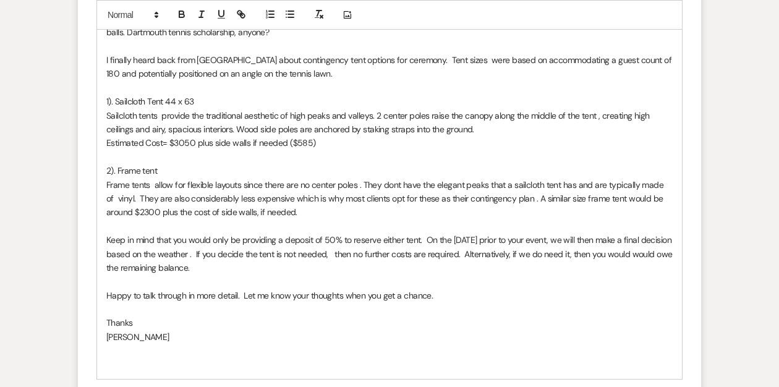
scroll to position [694, 0]
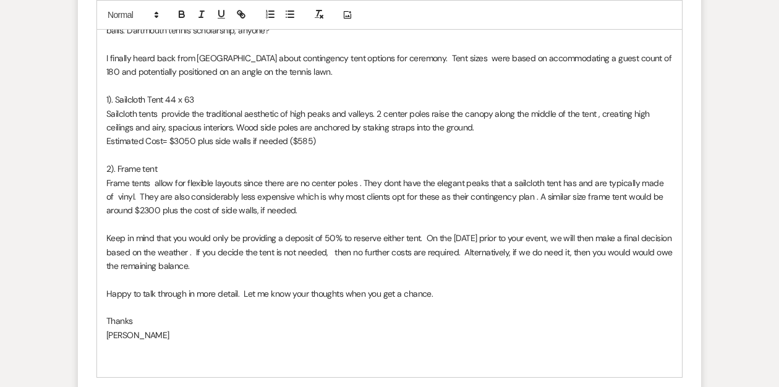
click at [300, 128] on p "Sailcloth tents provide the traditional aesthetic of high peaks and valleys. 2 …" at bounding box center [389, 121] width 566 height 28
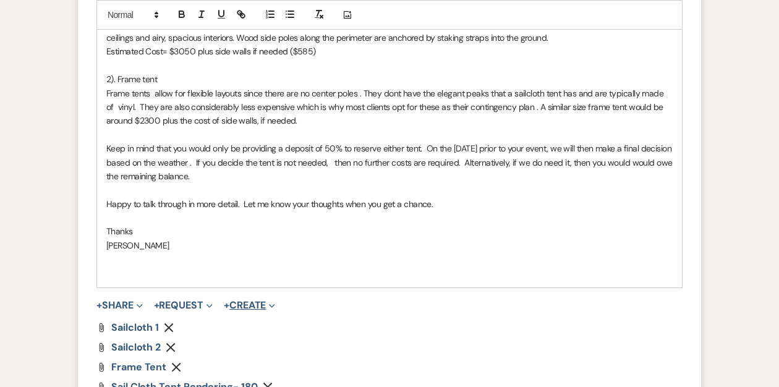
scroll to position [1001, 0]
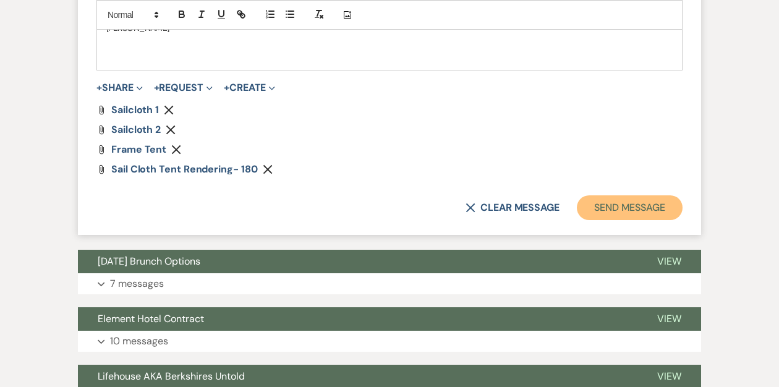
click at [612, 212] on button "Send Message" at bounding box center [630, 207] width 106 height 25
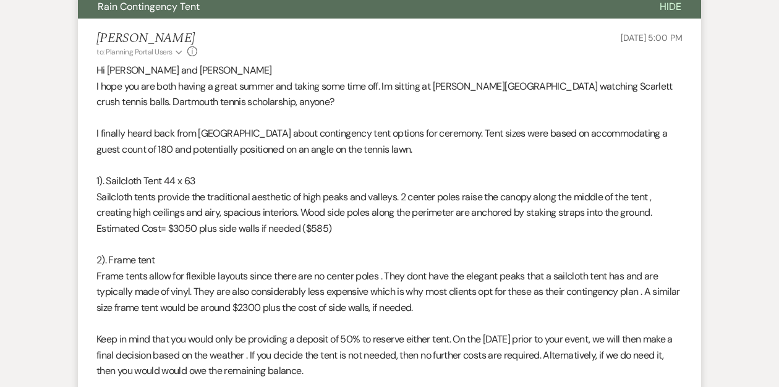
scroll to position [0, 0]
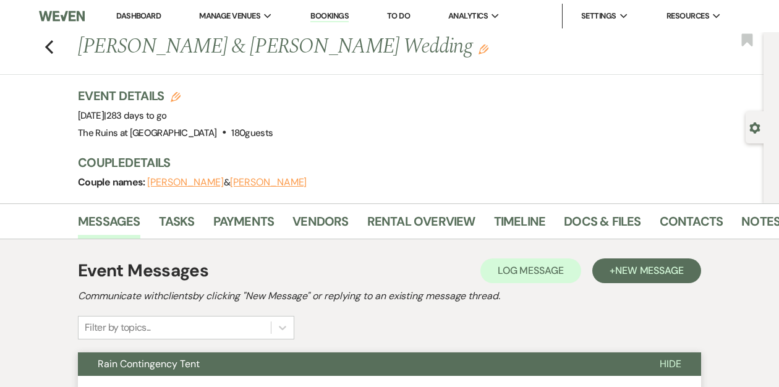
click at [128, 13] on link "Dashboard" at bounding box center [138, 16] width 45 height 11
